Goal: Information Seeking & Learning: Find specific fact

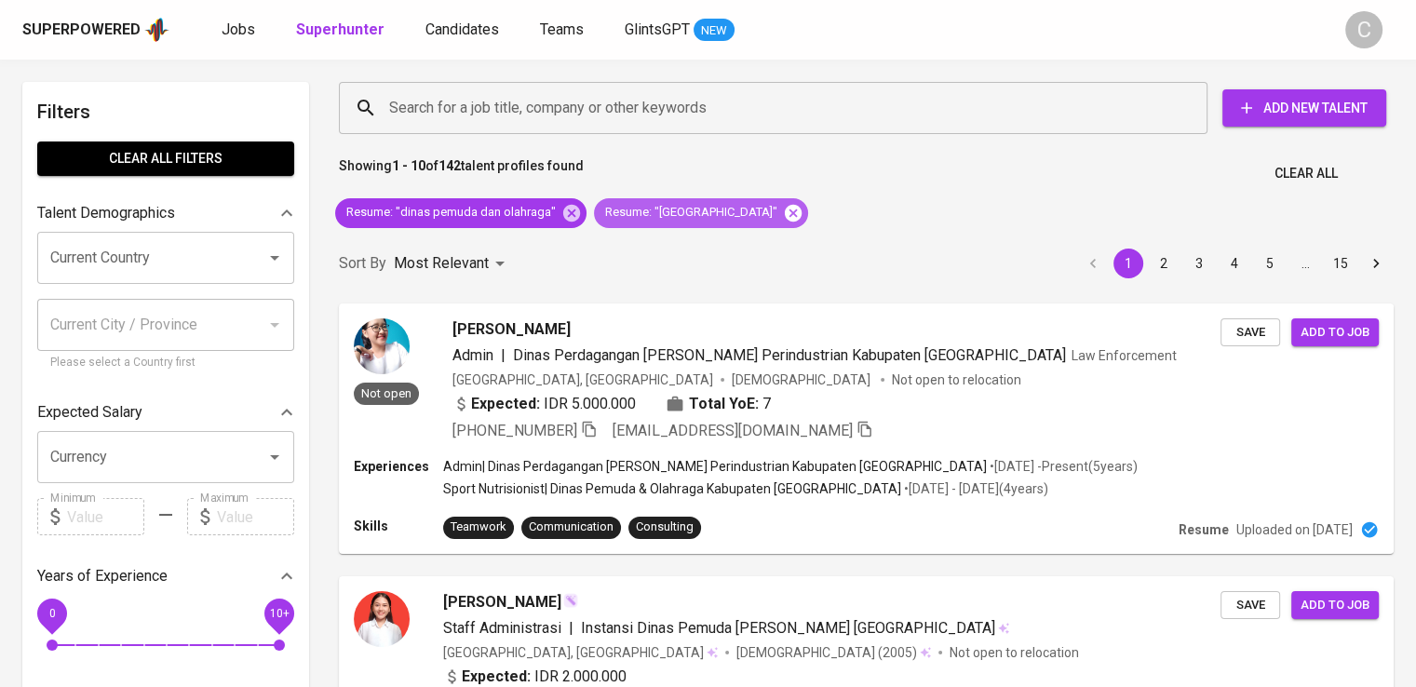
click at [785, 209] on icon at bounding box center [793, 212] width 17 height 17
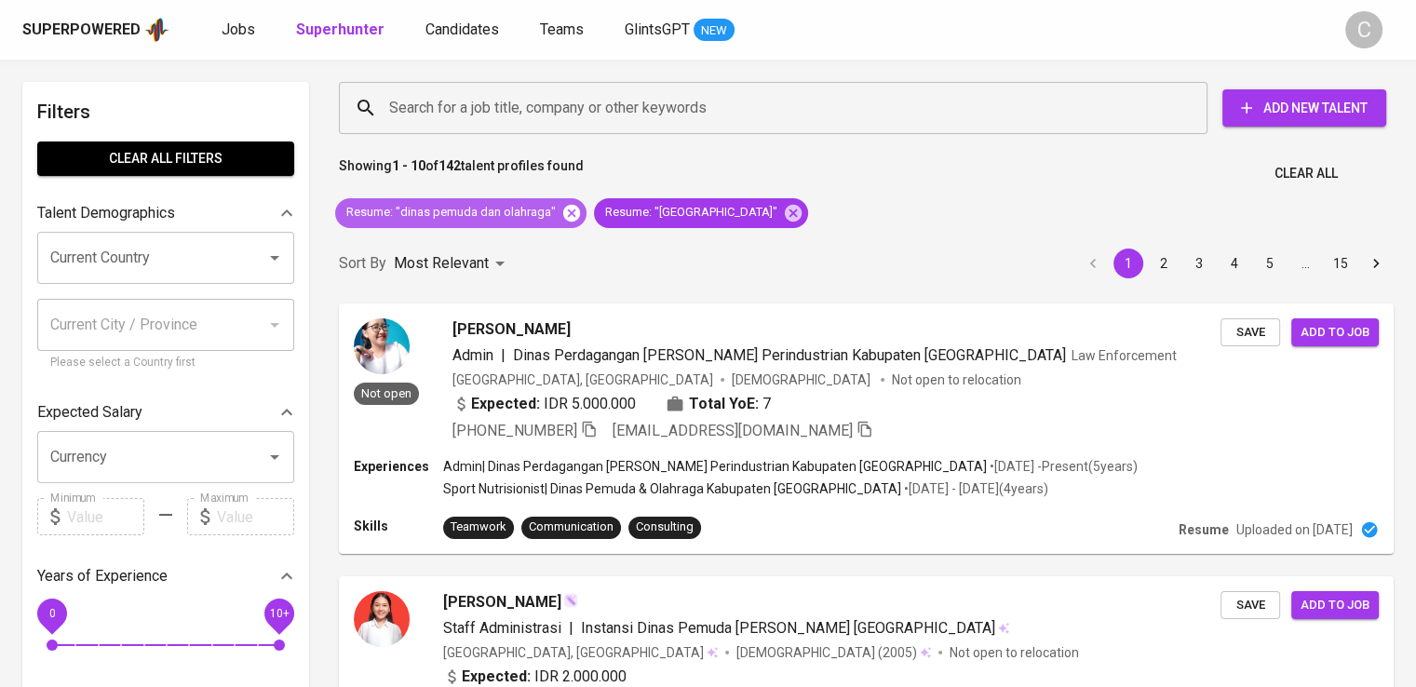
click at [567, 210] on icon at bounding box center [571, 213] width 20 height 20
click at [567, 236] on div "Sort By Most Relevant MOST_RELEVANT 1 2 3 4 5 … 15" at bounding box center [866, 264] width 1077 height 57
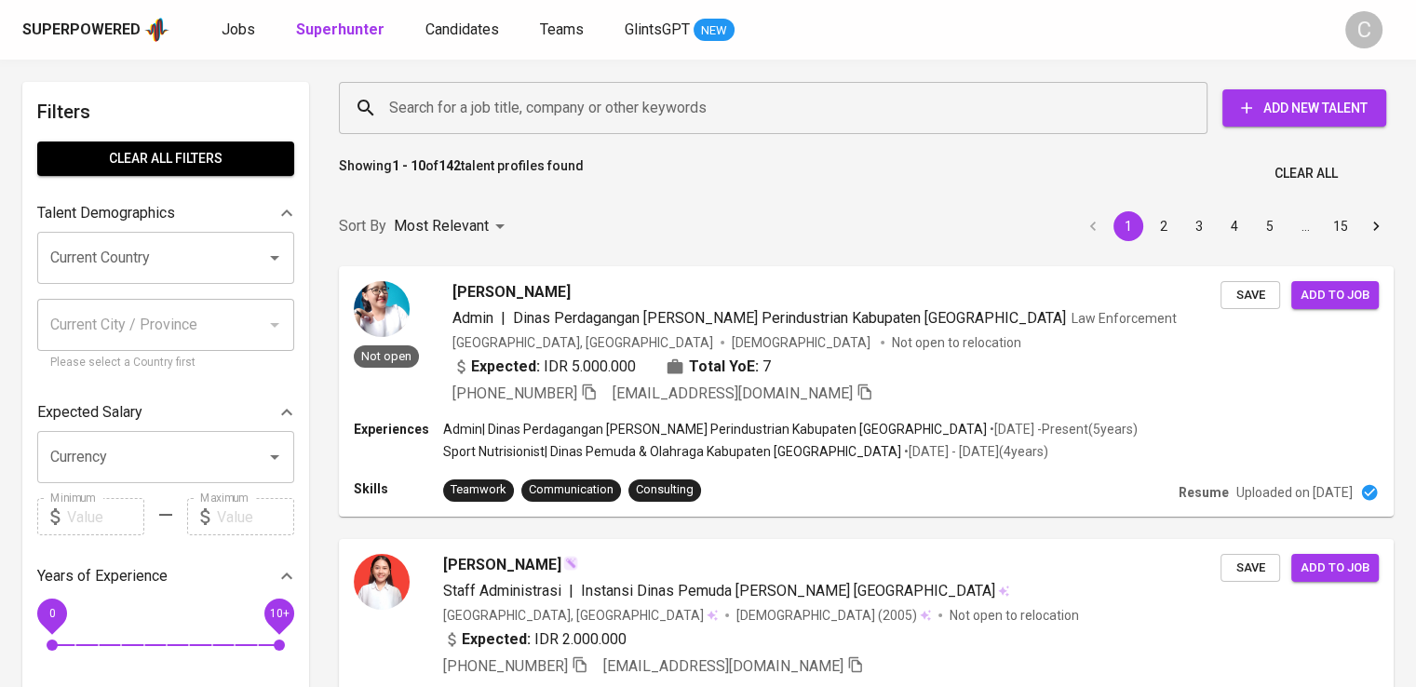
click at [462, 113] on input "Search for a job title, company or other keywords" at bounding box center [778, 107] width 787 height 35
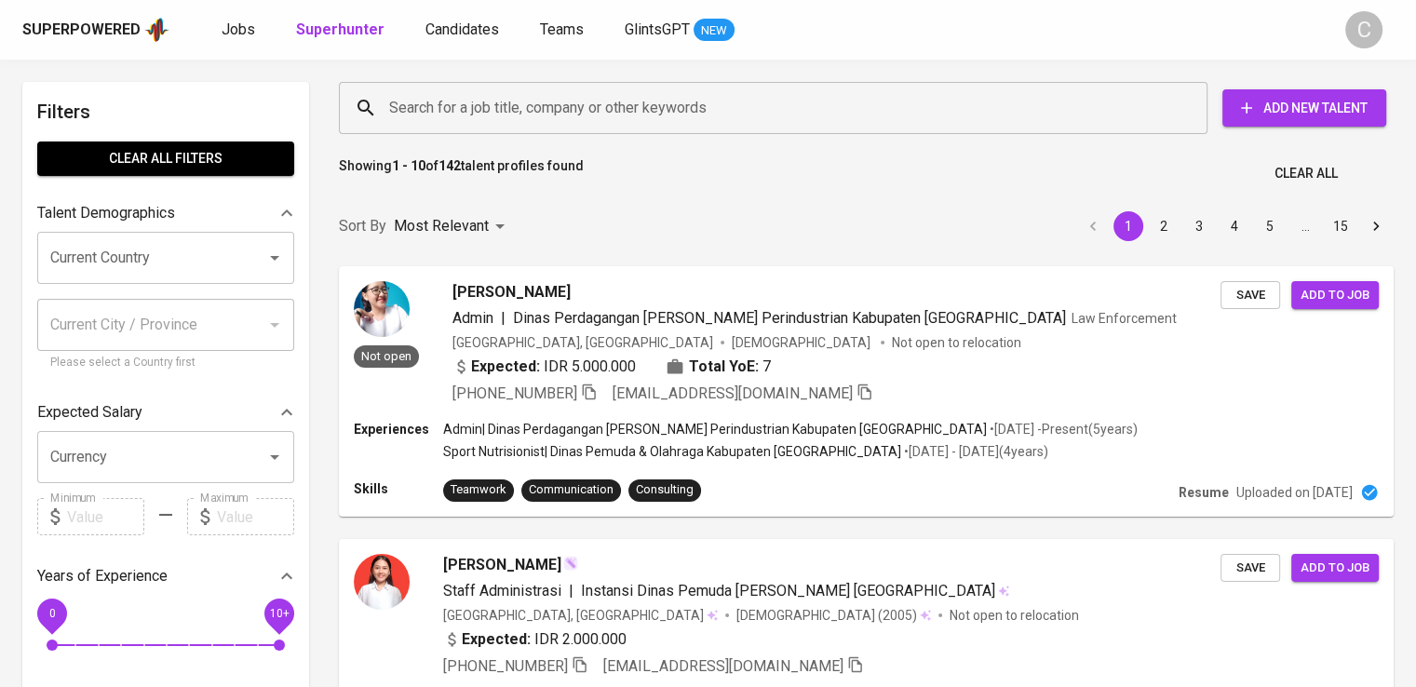
click at [462, 113] on input "Search for a job title, company or other keywords" at bounding box center [778, 107] width 787 height 35
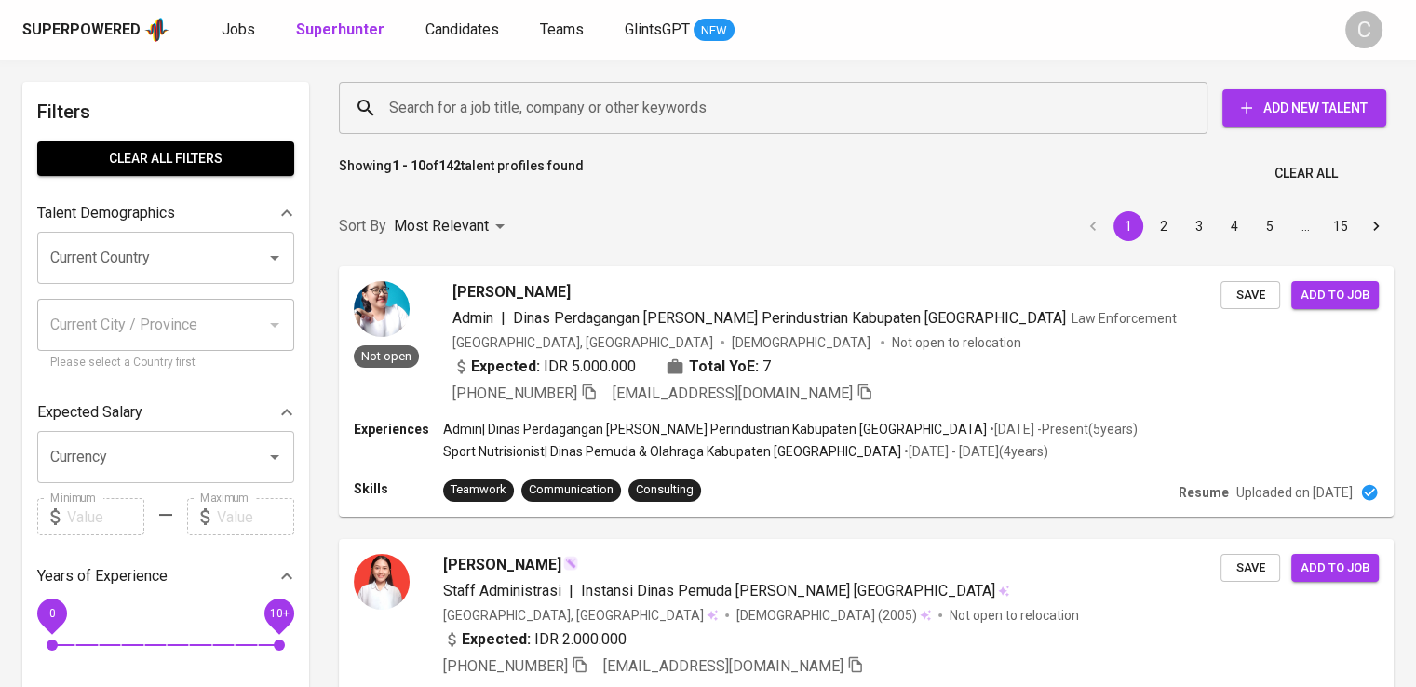
click at [462, 113] on input "Search for a job title, company or other keywords" at bounding box center [778, 107] width 787 height 35
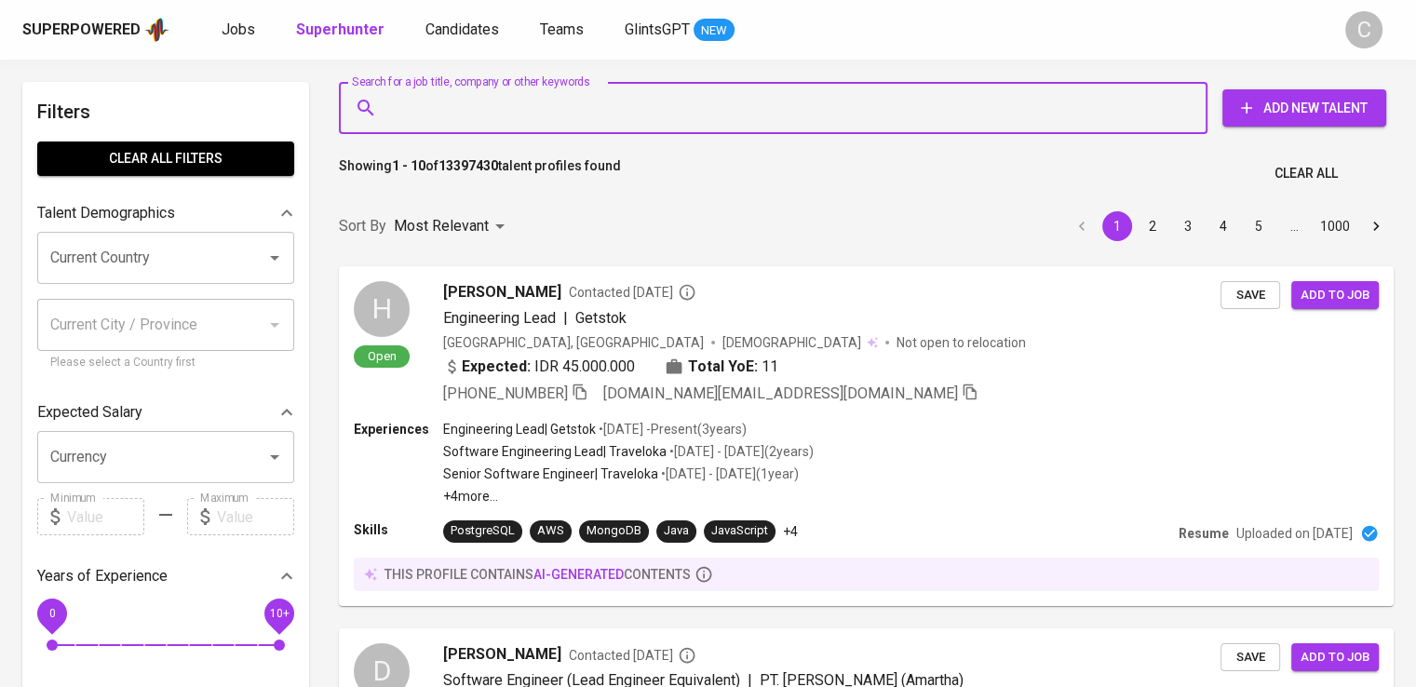
click at [462, 113] on input "Search for a job title, company or other keywords" at bounding box center [778, 107] width 787 height 35
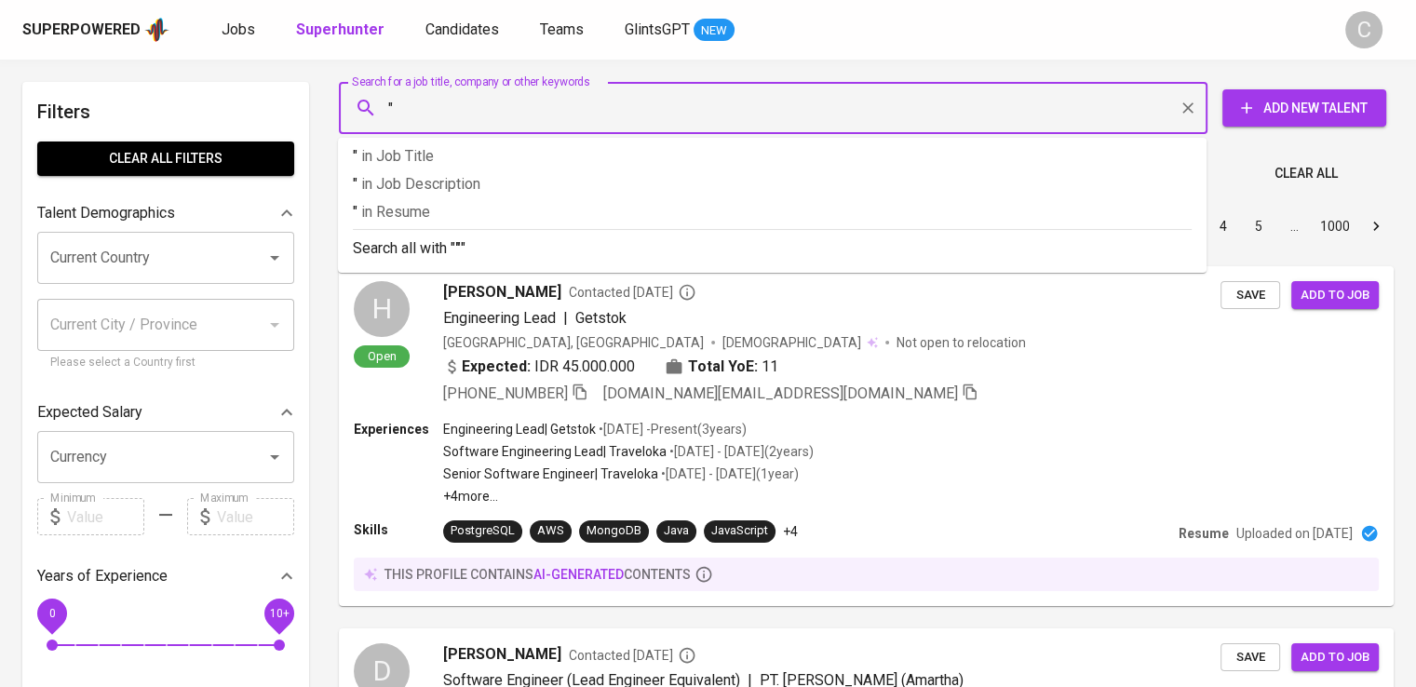
paste input "Indah Kiat Pulp AND Paper"
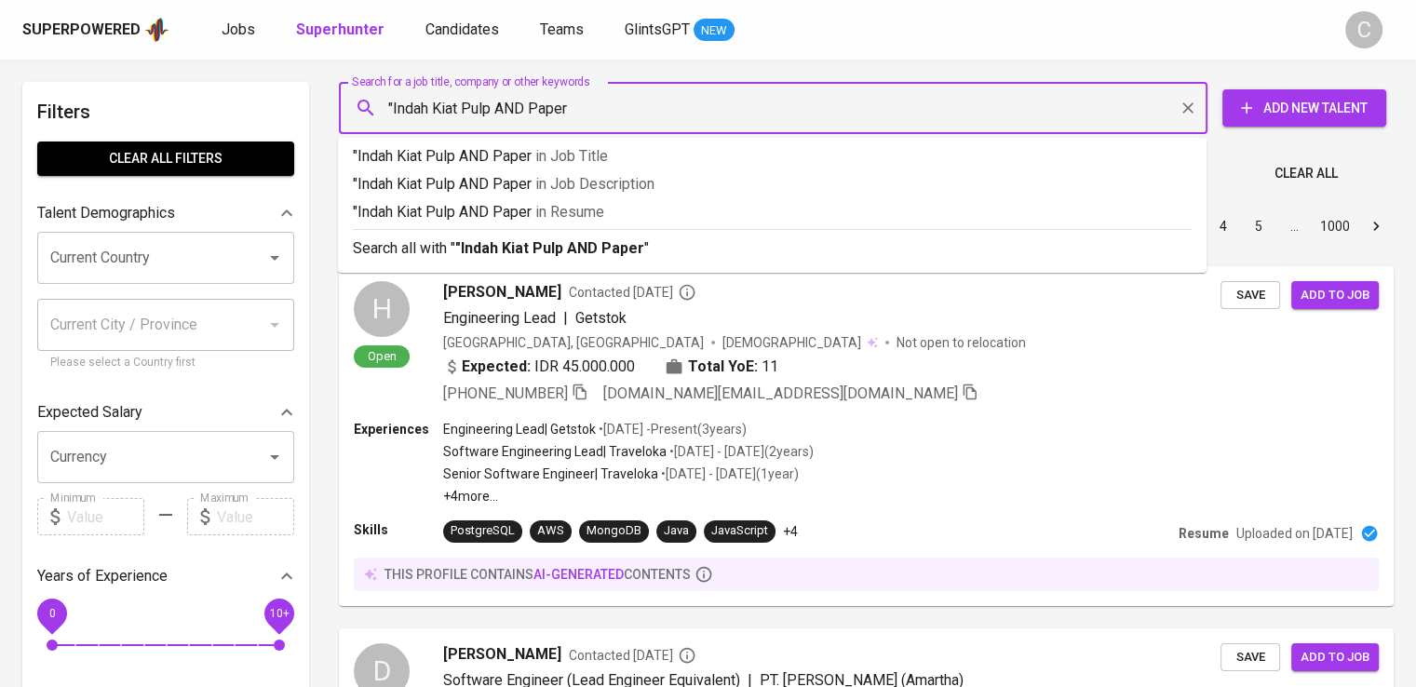
type input ""Indah Kiat Pulp AND Paper""
click at [489, 218] on p ""Indah Kiat Pulp AND Paper" in [GEOGRAPHIC_DATA]" at bounding box center [772, 212] width 839 height 22
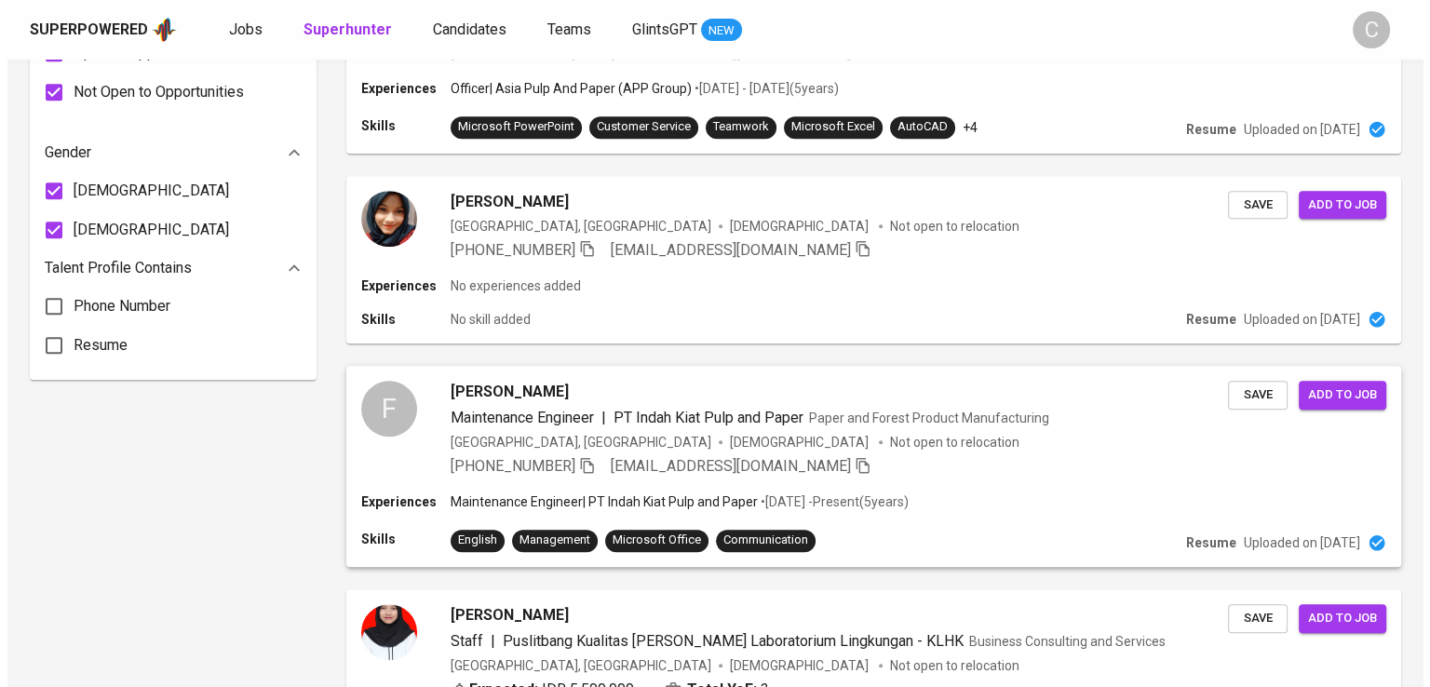
scroll to position [1236, 0]
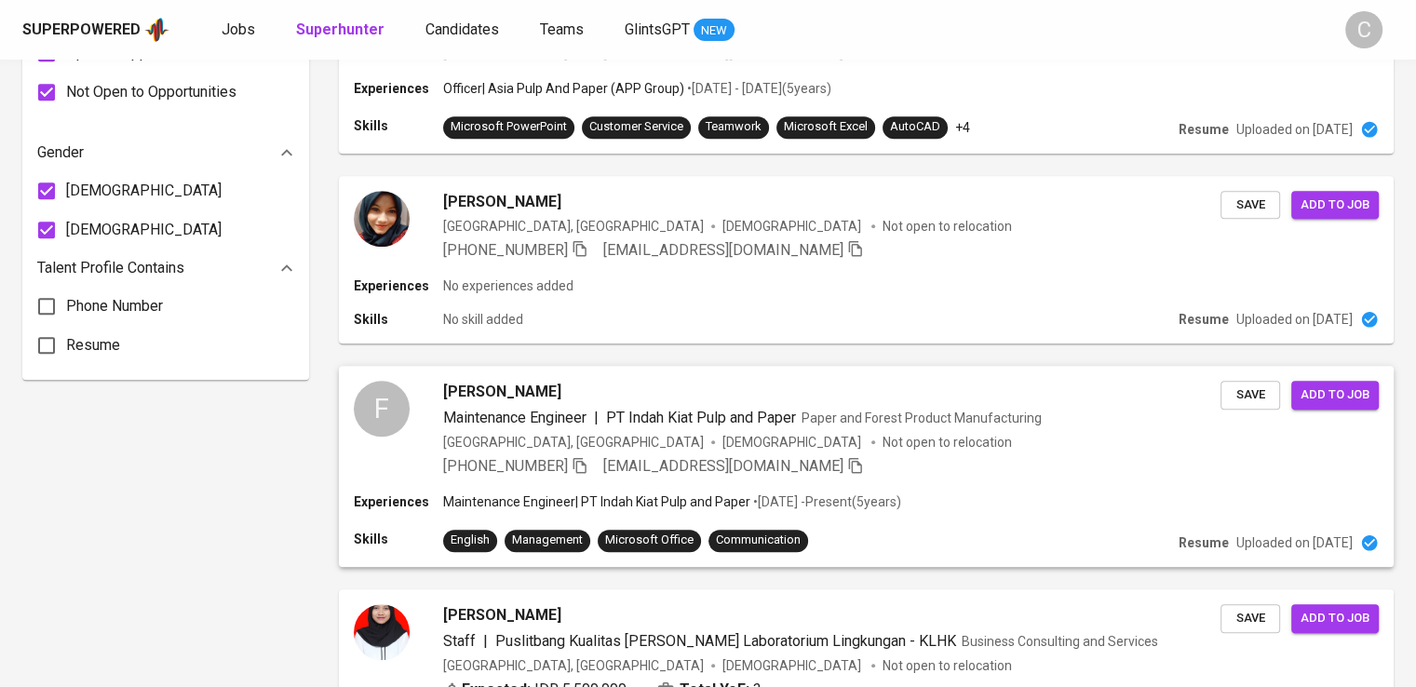
click at [883, 439] on p "Not open to relocation" at bounding box center [947, 442] width 129 height 19
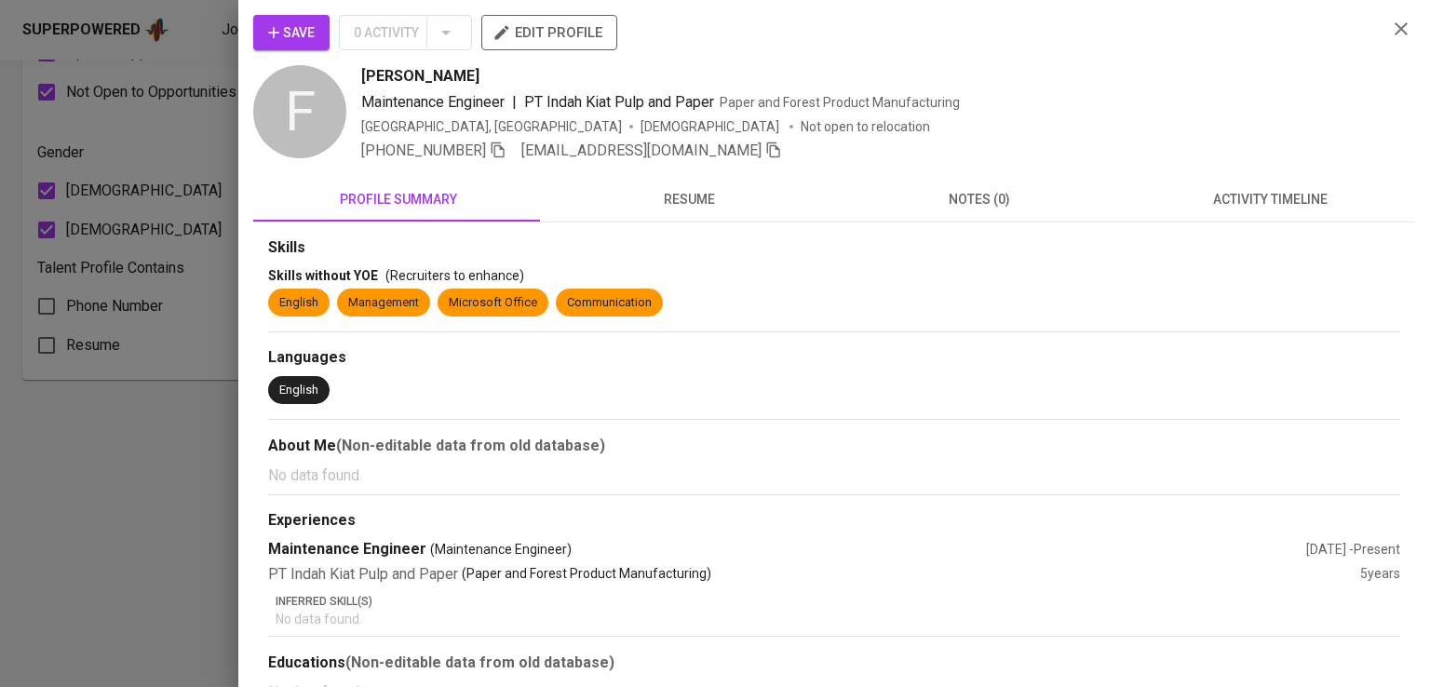
click at [1255, 106] on div "Maintenance Engineer | PT Indah Kiat Pulp and Paper Paper and Forest Product Ma…" at bounding box center [866, 102] width 1011 height 22
click at [500, 142] on icon "button" at bounding box center [498, 150] width 13 height 16
click at [217, 218] on div at bounding box center [715, 343] width 1430 height 687
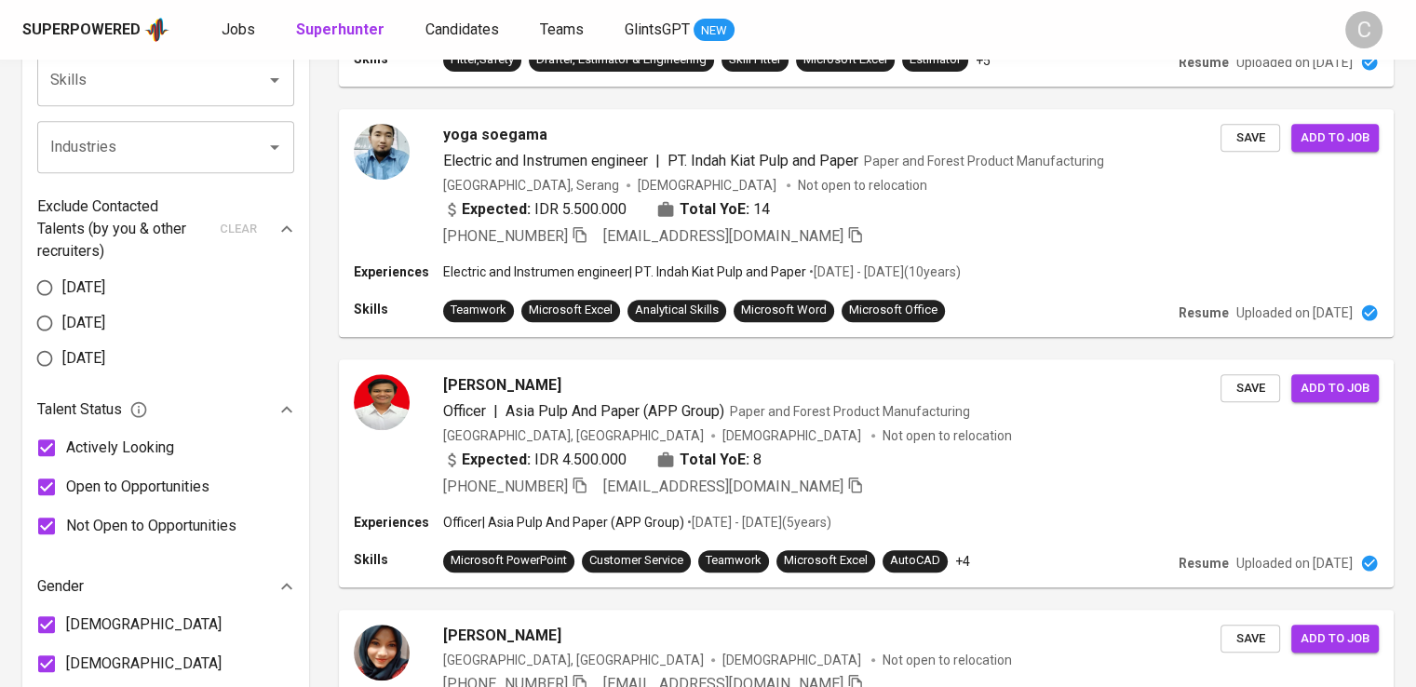
scroll to position [0, 0]
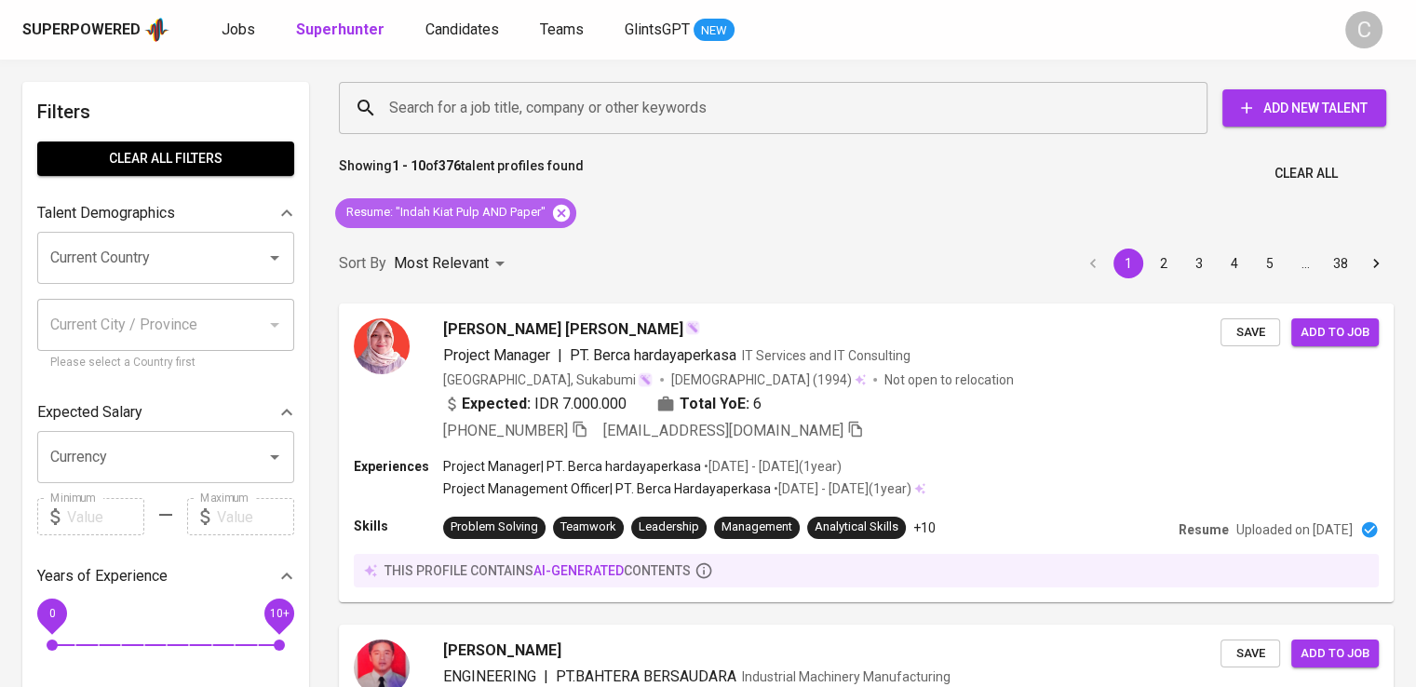
click at [562, 207] on icon at bounding box center [561, 212] width 17 height 17
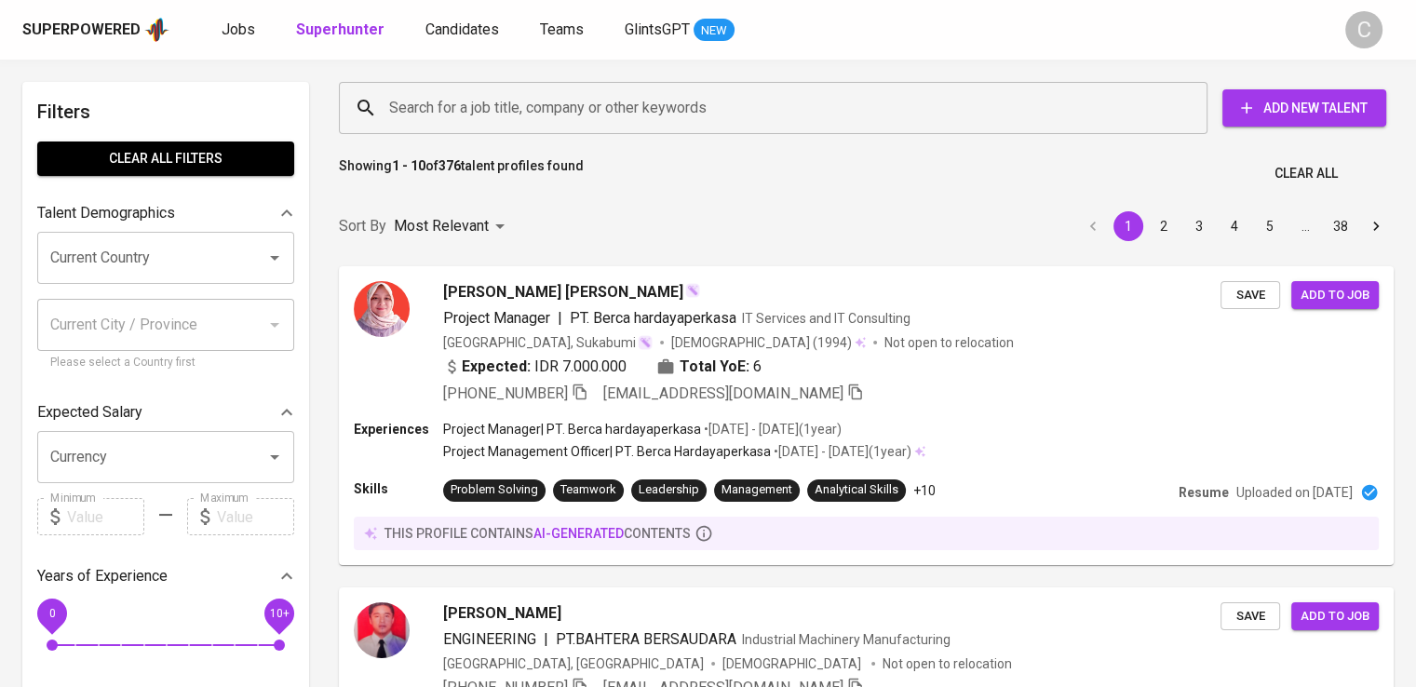
click at [547, 113] on input "Search for a job title, company or other keywords" at bounding box center [778, 107] width 787 height 35
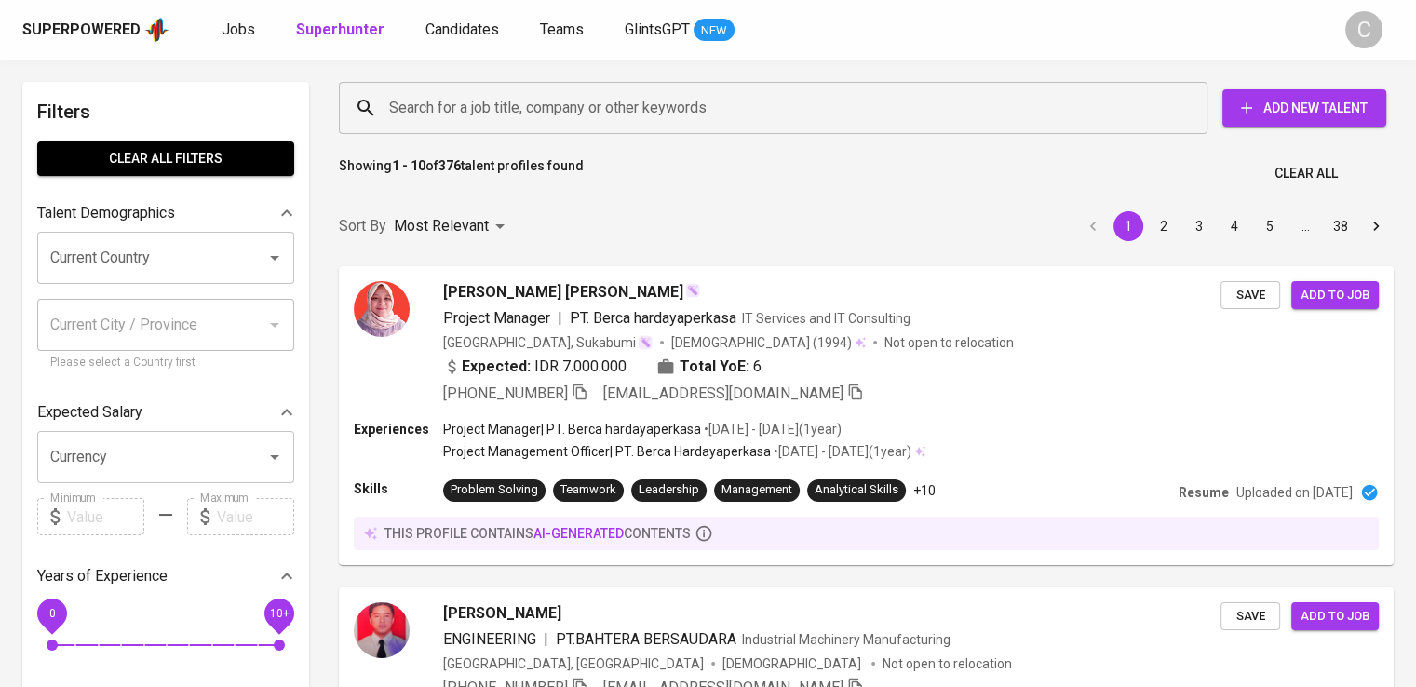
click at [547, 113] on input "Search for a job title, company or other keywords" at bounding box center [778, 107] width 787 height 35
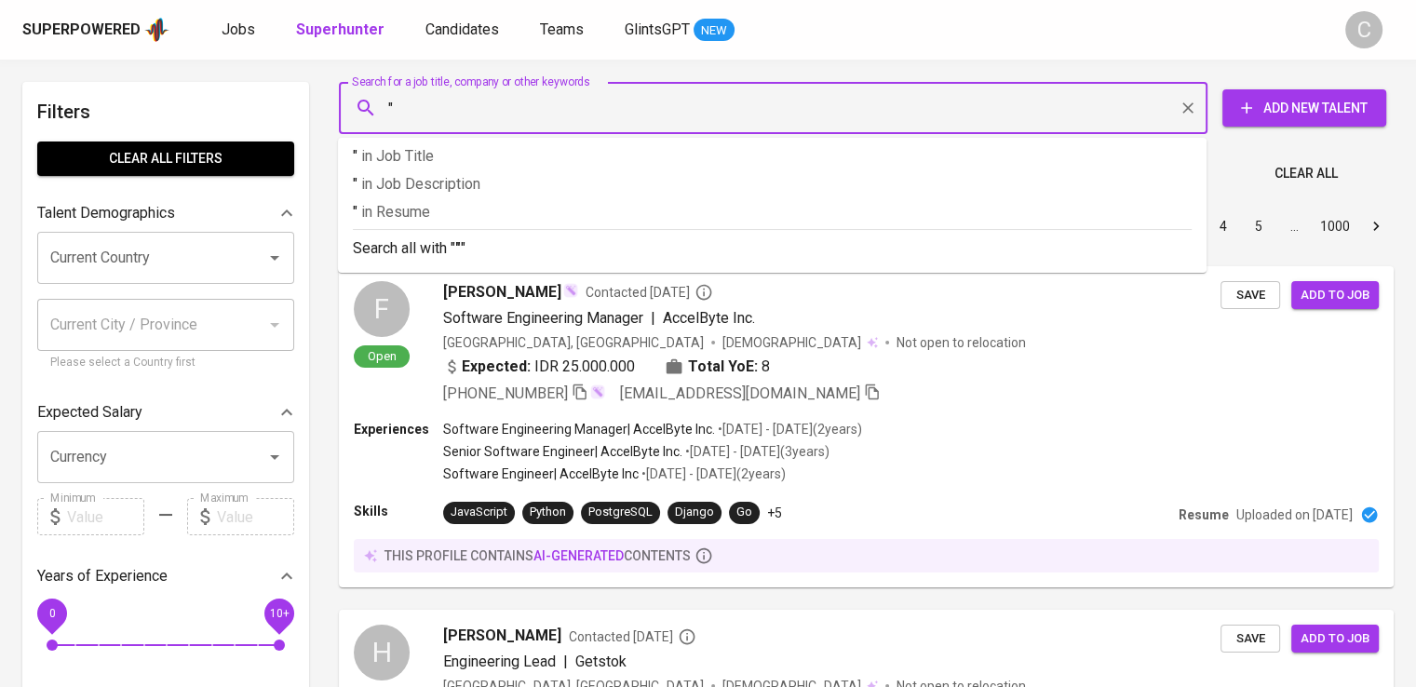
paste input "storyfiner"
type input ""storyfiner""
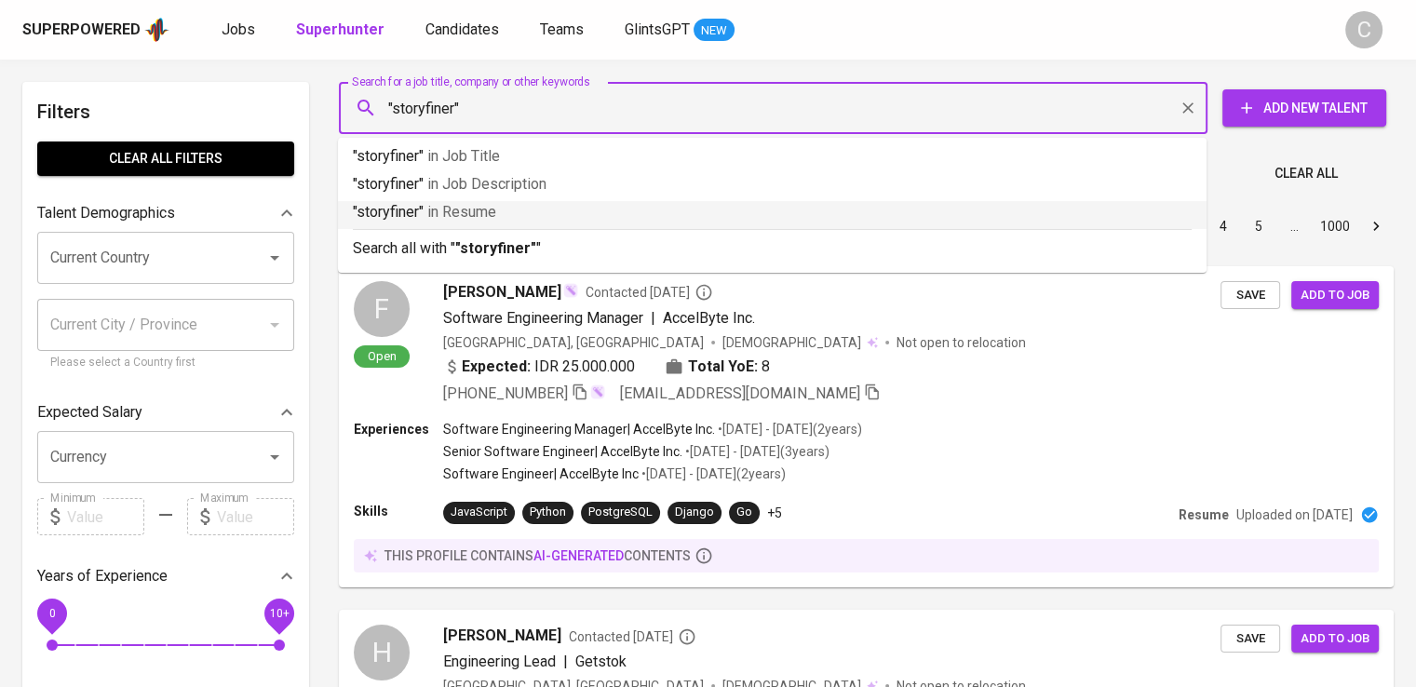
click at [568, 211] on p ""storyfiner" in Resume" at bounding box center [772, 212] width 839 height 22
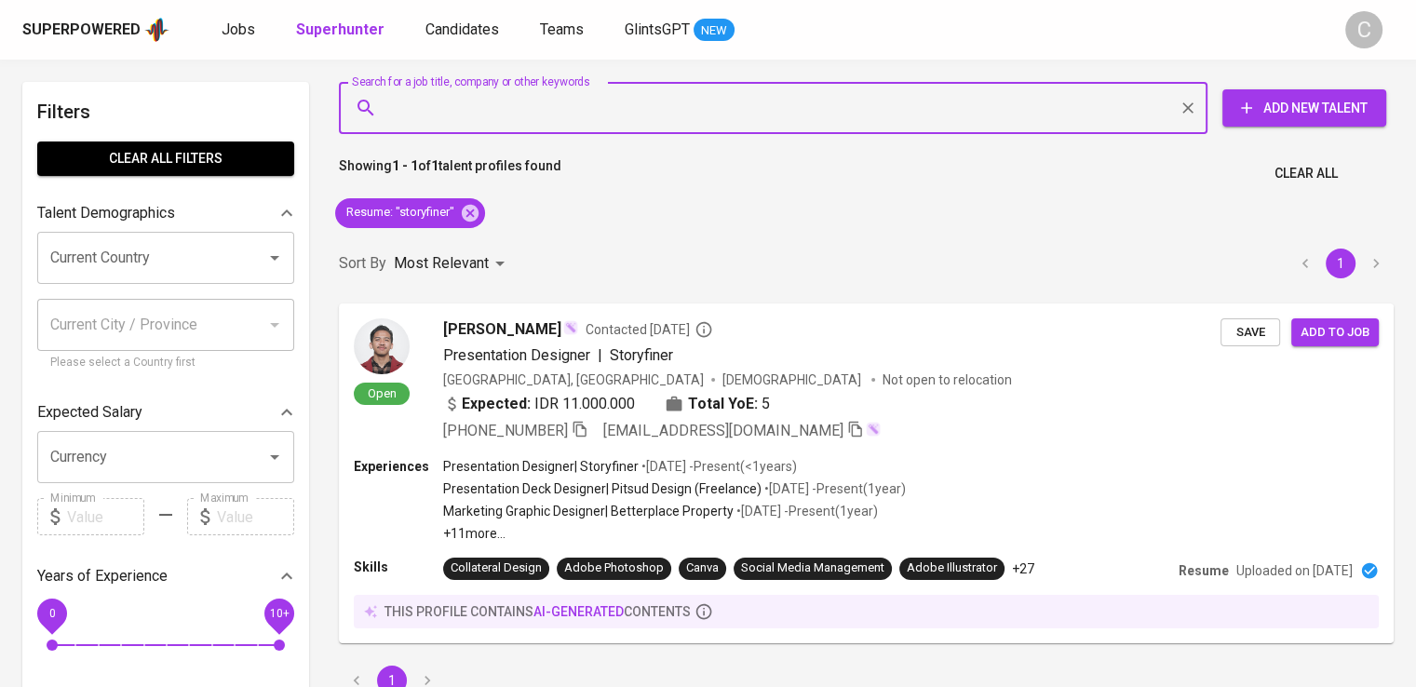
scroll to position [71, 0]
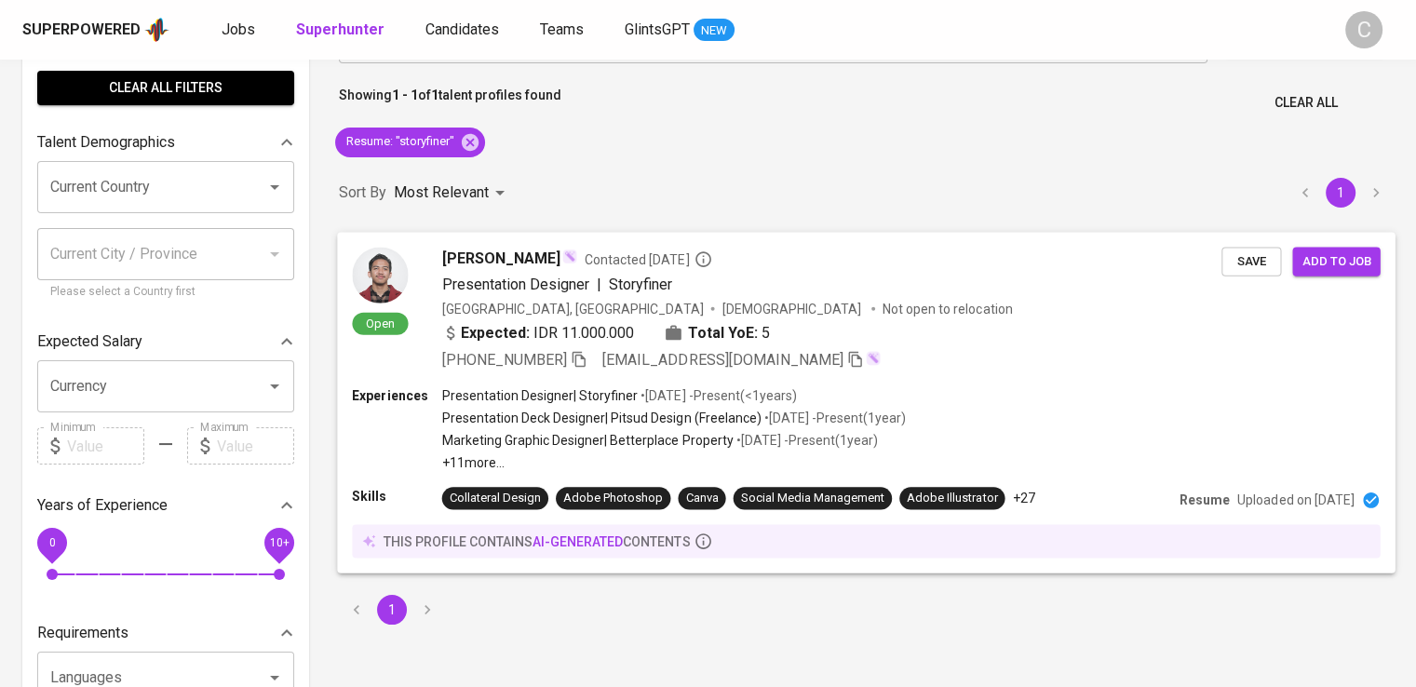
click at [1206, 255] on div "[PERSON_NAME] Contacted [DATE]" at bounding box center [832, 258] width 780 height 22
click at [586, 364] on icon "button" at bounding box center [579, 359] width 13 height 16
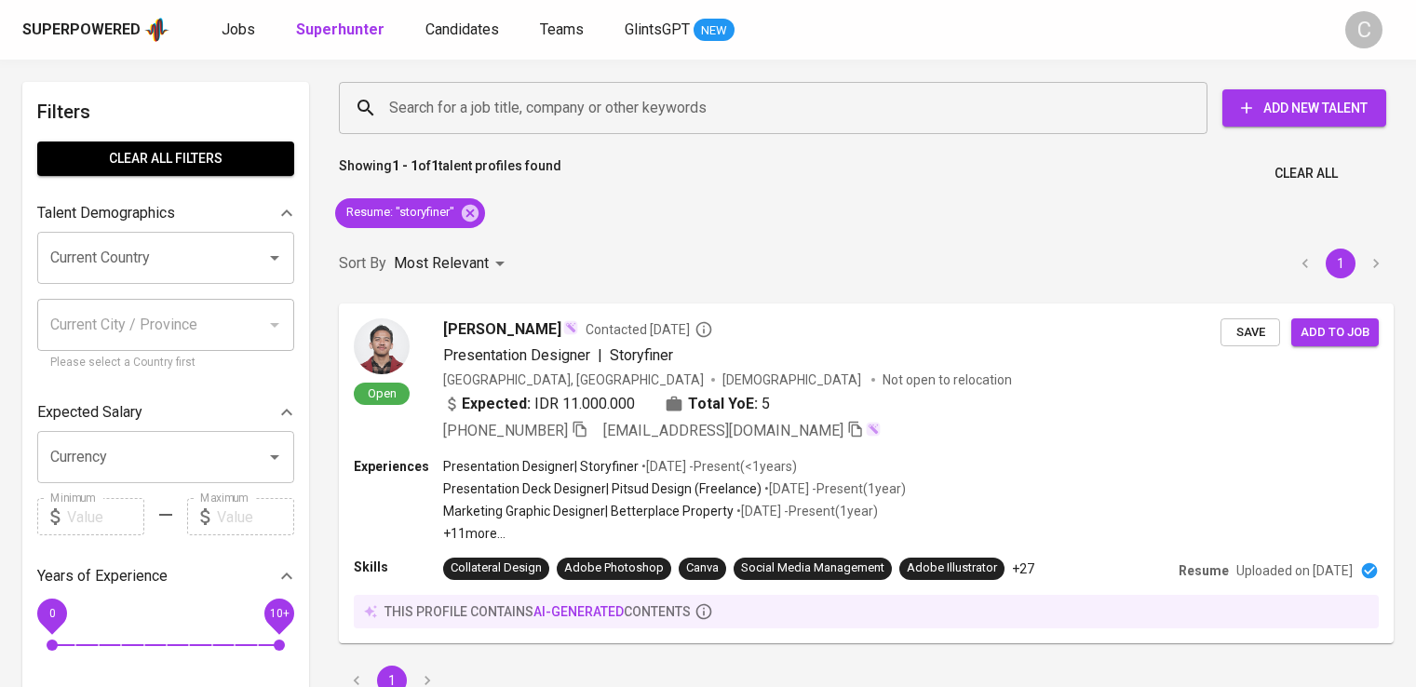
scroll to position [71, 0]
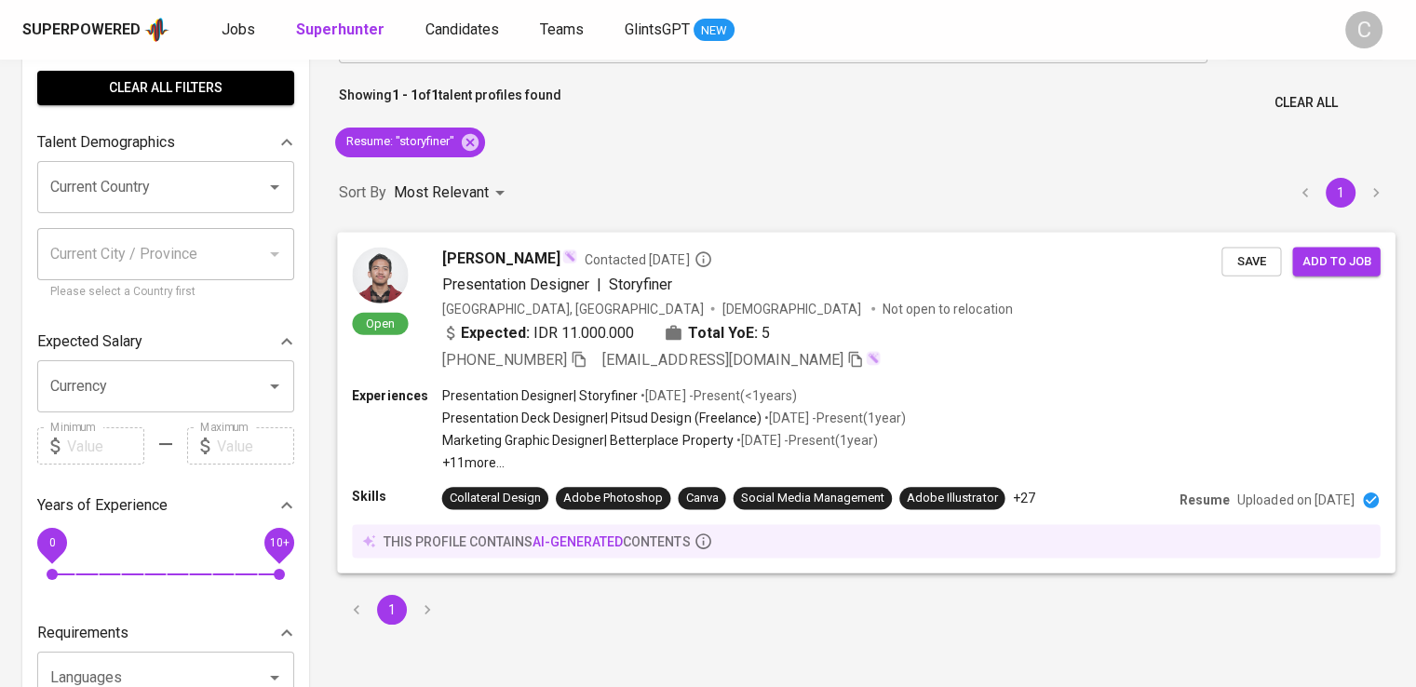
click at [581, 361] on icon "button" at bounding box center [579, 358] width 17 height 17
